Goal: Find specific page/section: Find specific page/section

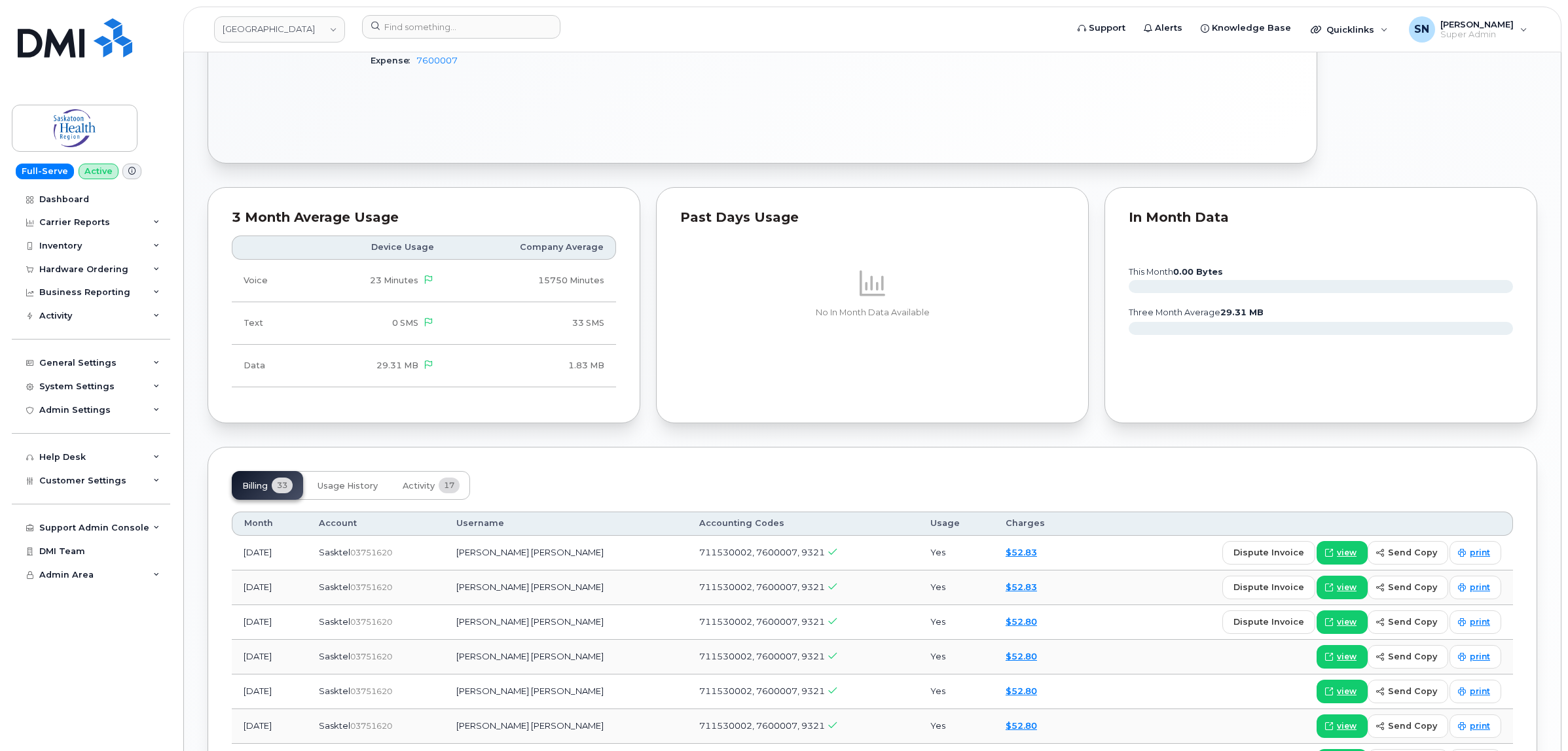
scroll to position [1064, 0]
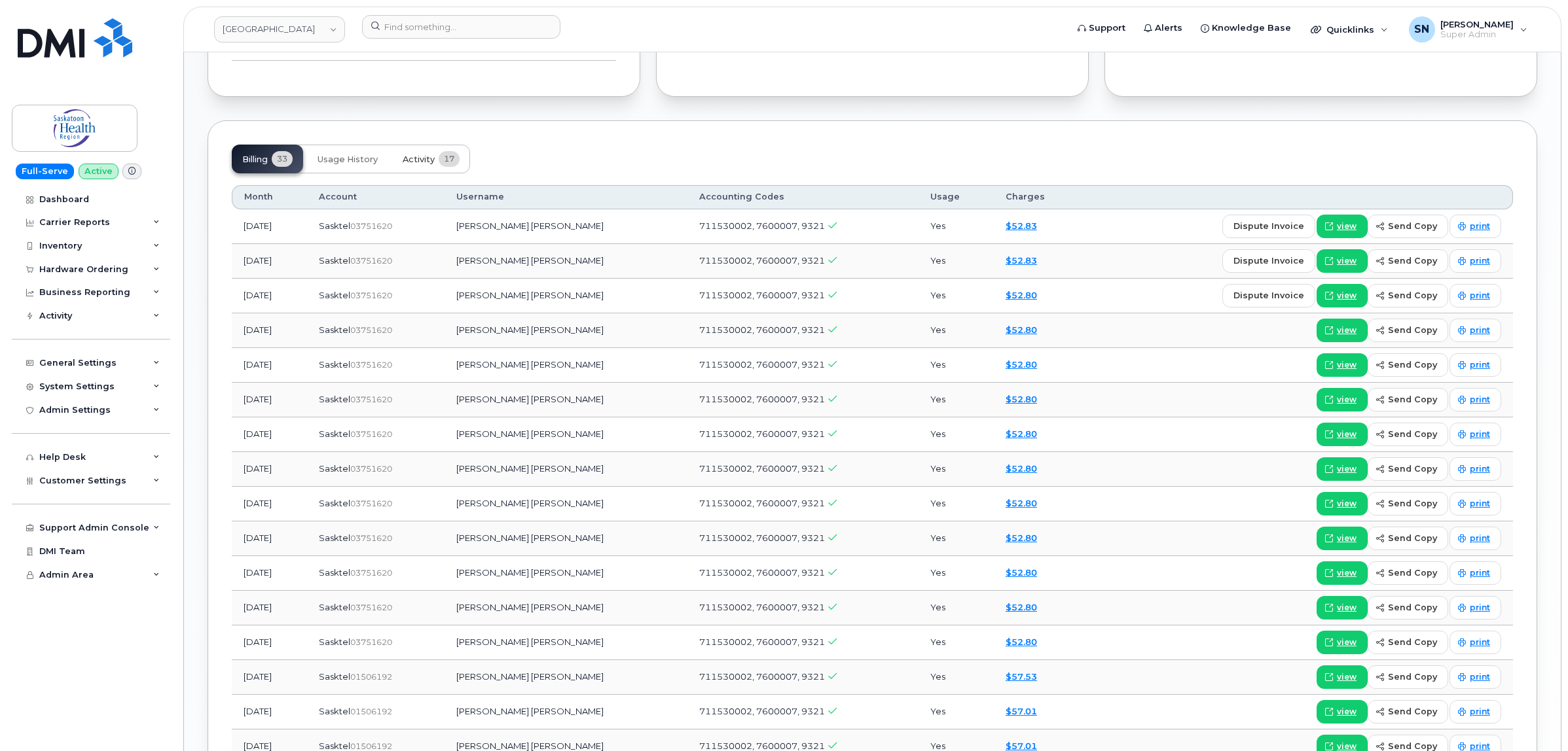
click at [418, 168] on button "Activity 17" at bounding box center [431, 158] width 78 height 28
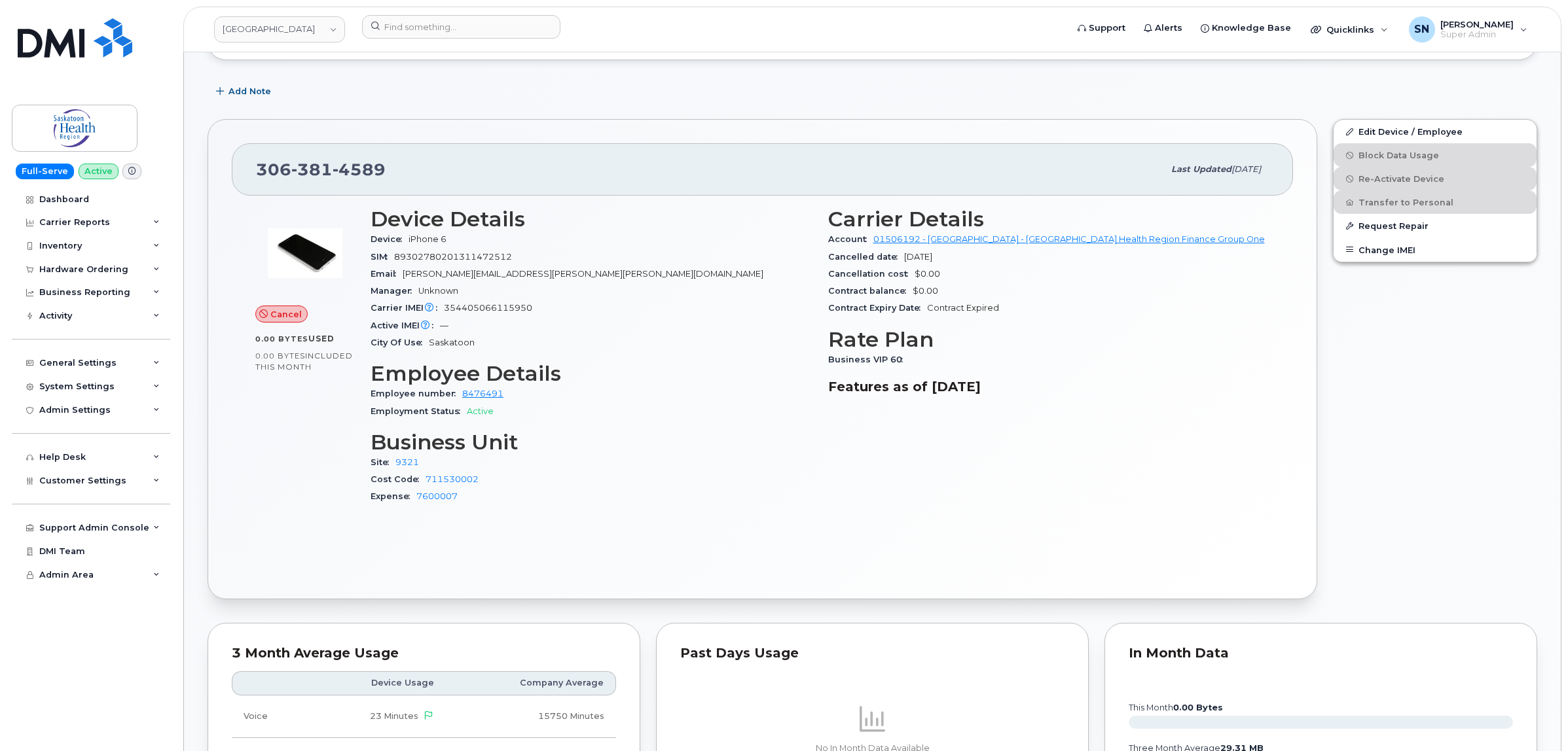
scroll to position [81, 0]
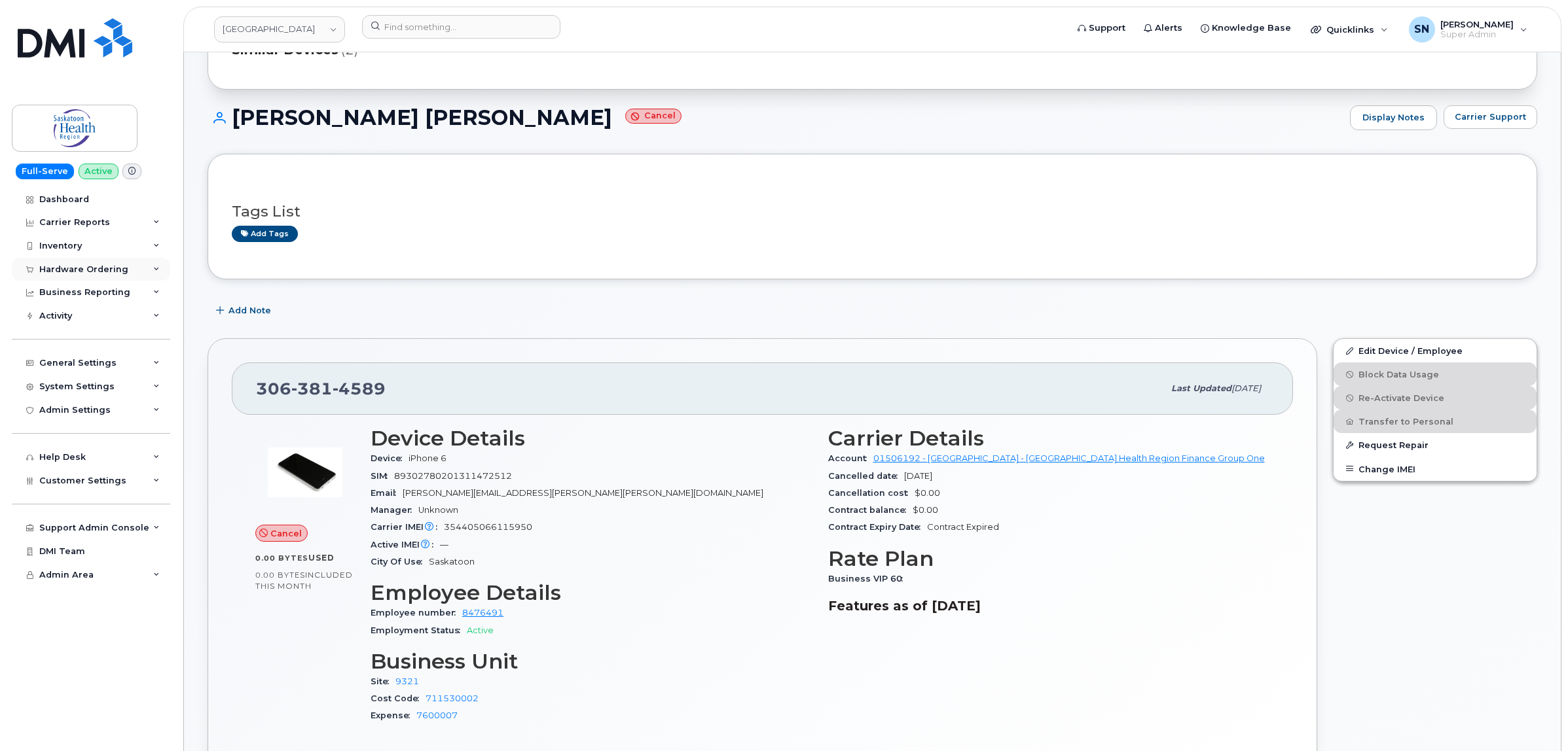
click at [105, 271] on div "Hardware Ordering" at bounding box center [84, 270] width 89 height 11
click at [91, 492] on div "Customer Settings" at bounding box center [91, 480] width 158 height 24
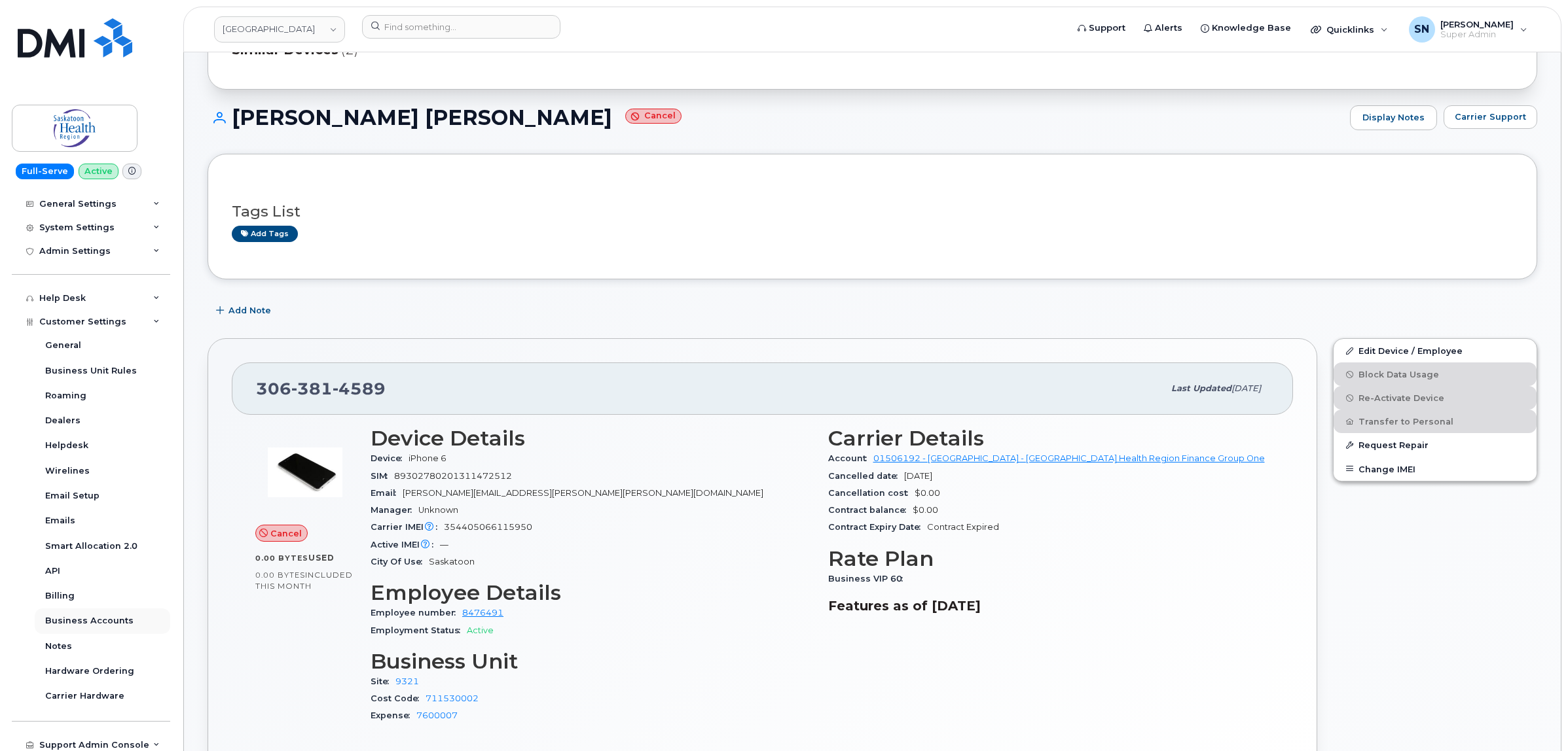
scroll to position [164, 0]
click at [100, 616] on div "Business Accounts" at bounding box center [89, 616] width 88 height 12
